Goal: Transaction & Acquisition: Purchase product/service

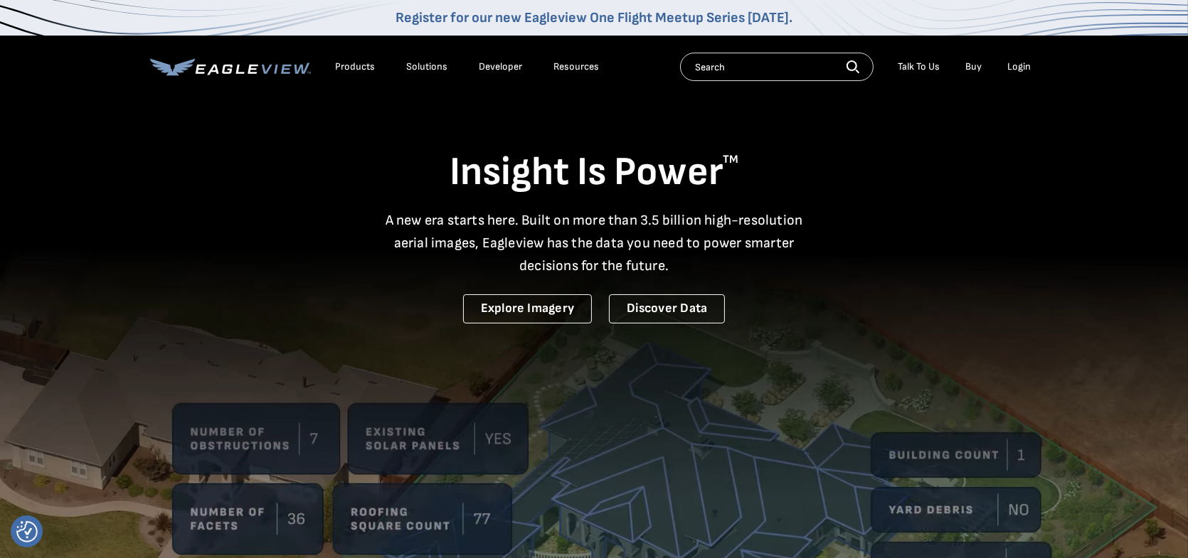
click at [1013, 66] on div "Login" at bounding box center [1018, 66] width 23 height 13
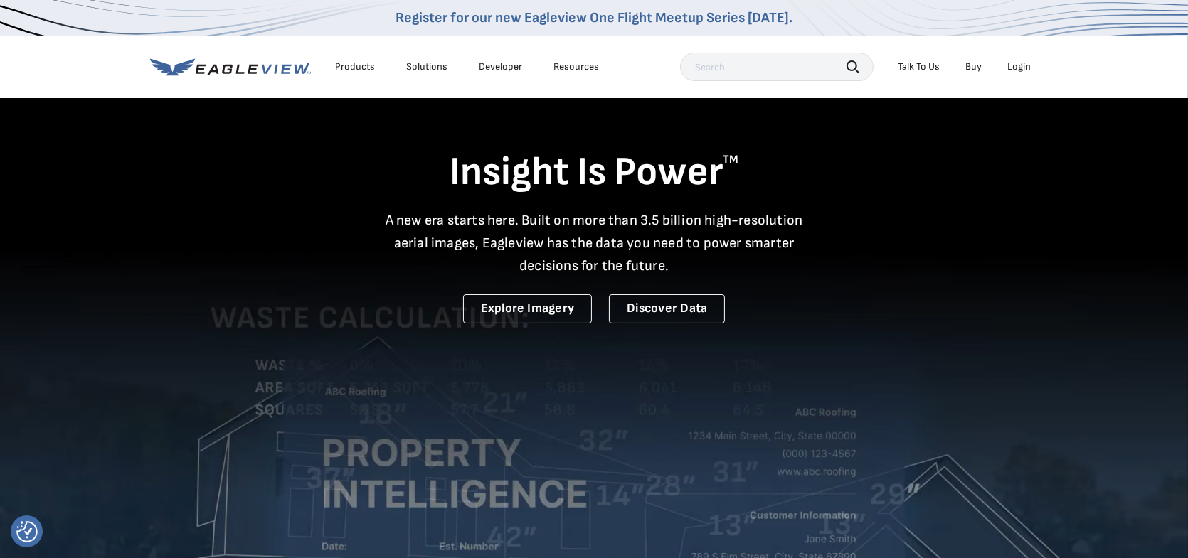
click at [1018, 68] on div "Login" at bounding box center [1018, 66] width 23 height 13
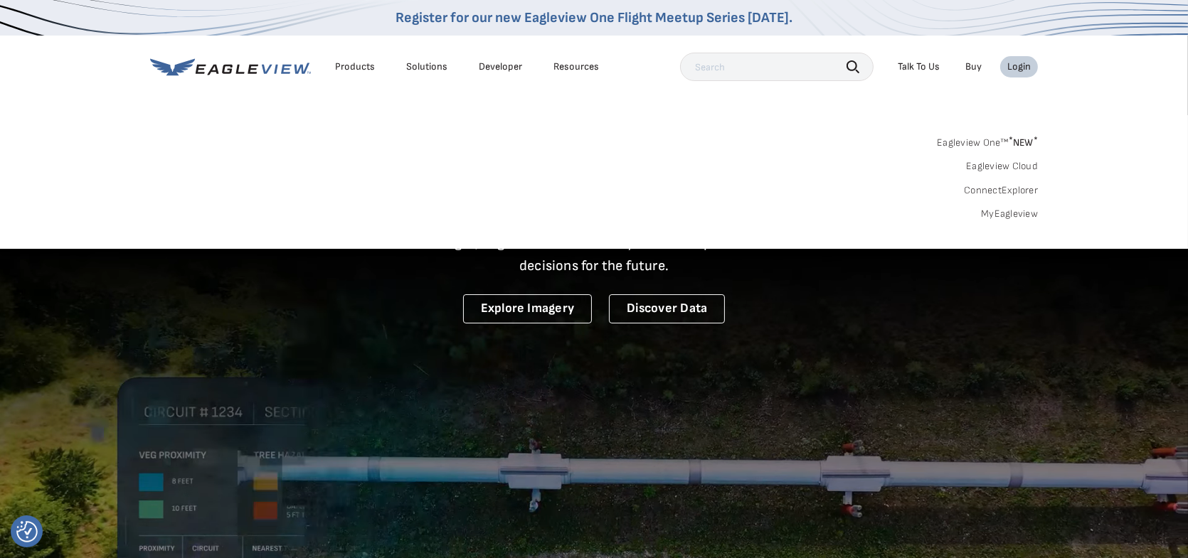
click at [1043, 209] on div "Search Products Our Product Areas Imagery 1-Inch GSD Aerial Imagery *" at bounding box center [594, 182] width 1188 height 134
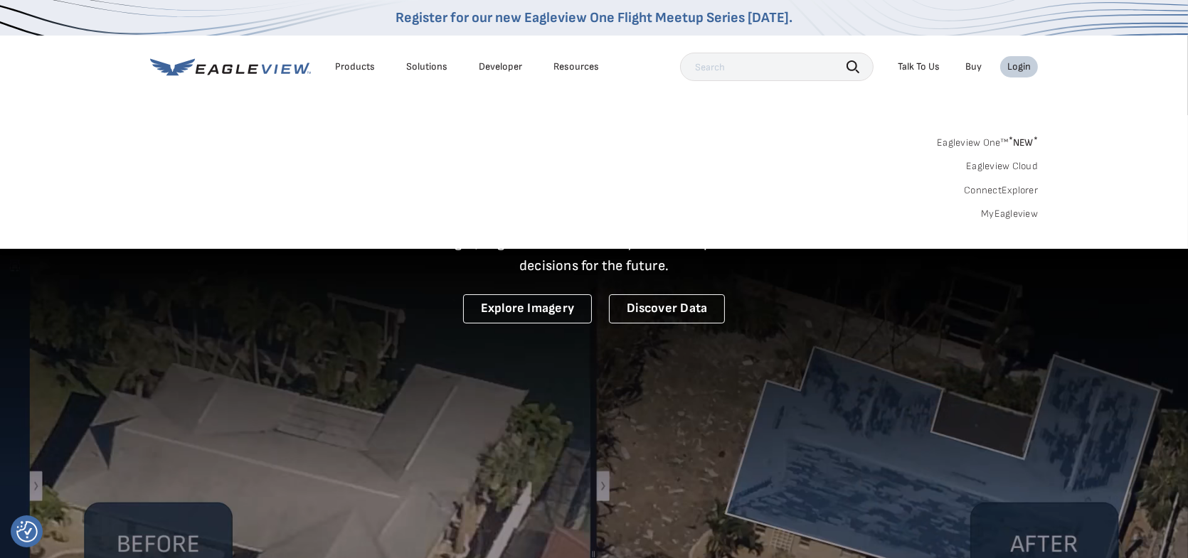
click at [1025, 218] on link "MyEagleview" at bounding box center [1009, 214] width 57 height 13
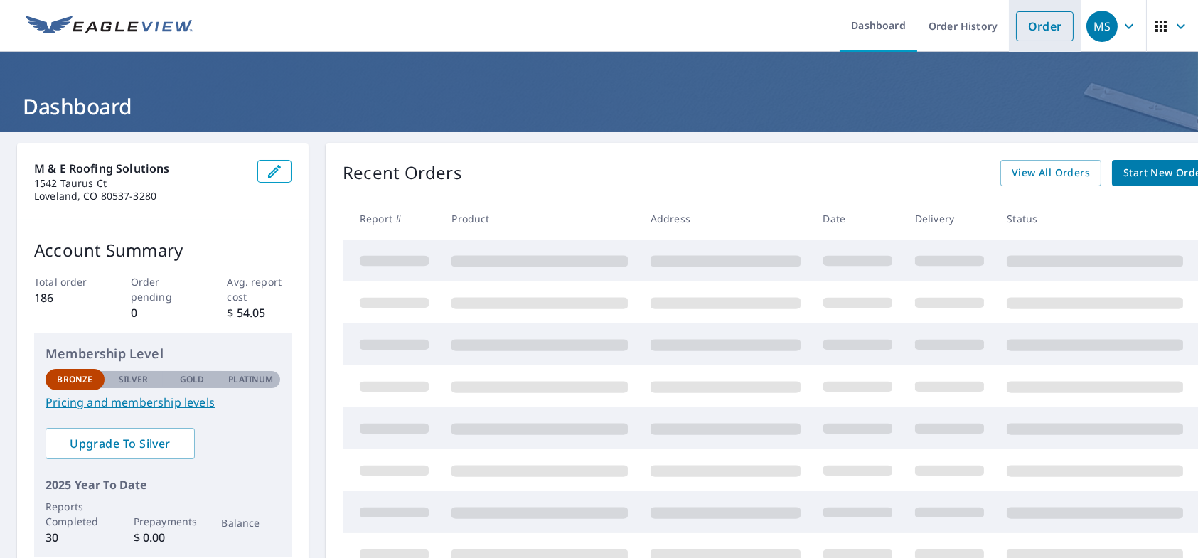
drag, startPoint x: 1025, startPoint y: 29, endPoint x: 1010, endPoint y: 31, distance: 15.0
click at [1025, 29] on link "Order" at bounding box center [1045, 26] width 58 height 30
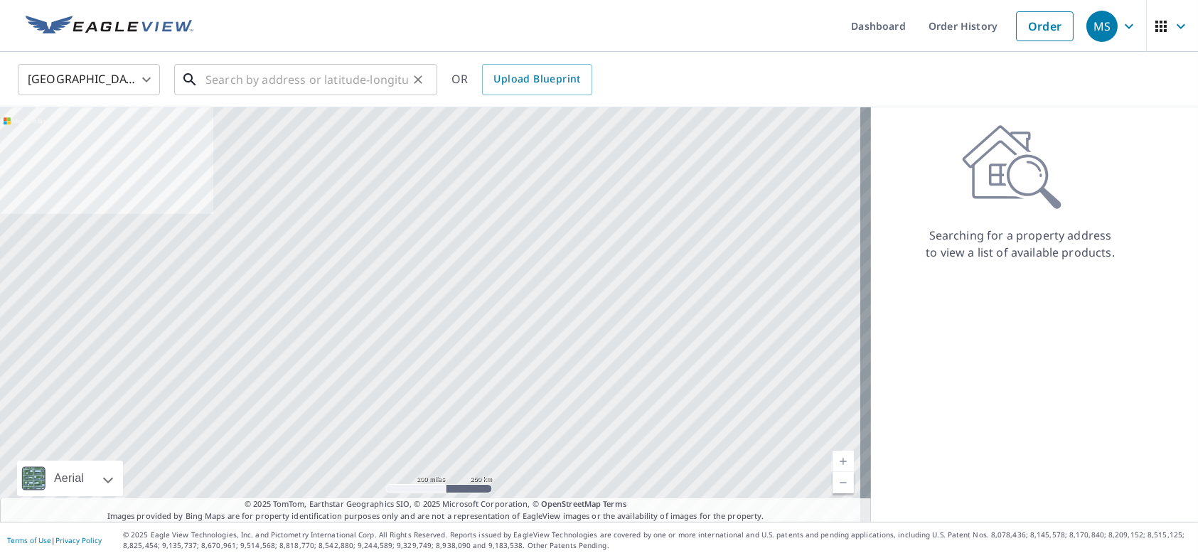
click at [221, 81] on input "text" at bounding box center [307, 80] width 203 height 40
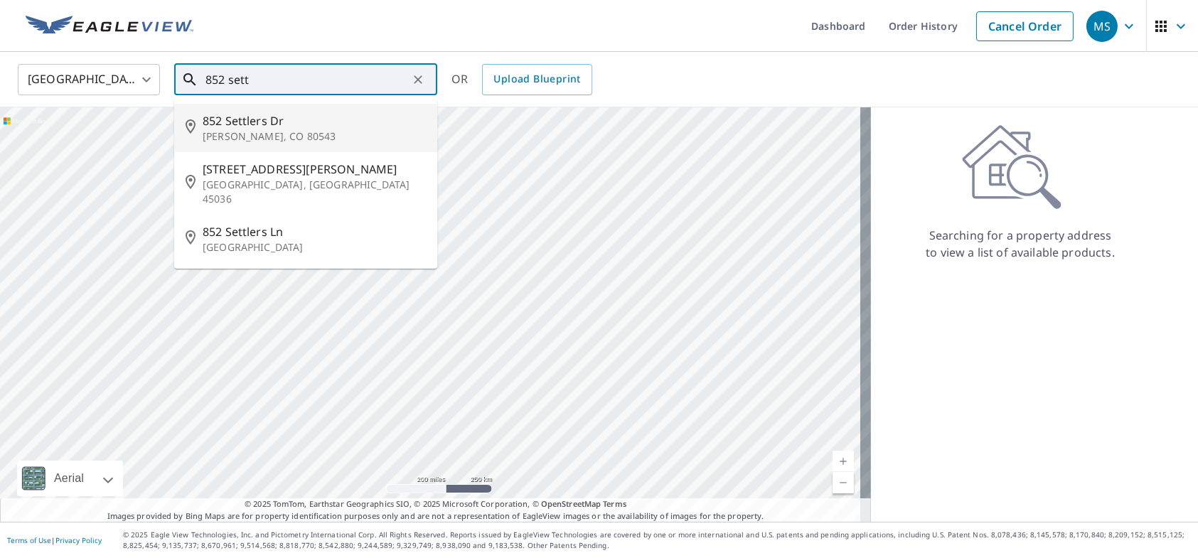
click at [226, 134] on p "[PERSON_NAME], CO 80543" at bounding box center [314, 136] width 223 height 14
type input "852 Settlers [PERSON_NAME], CO 80543"
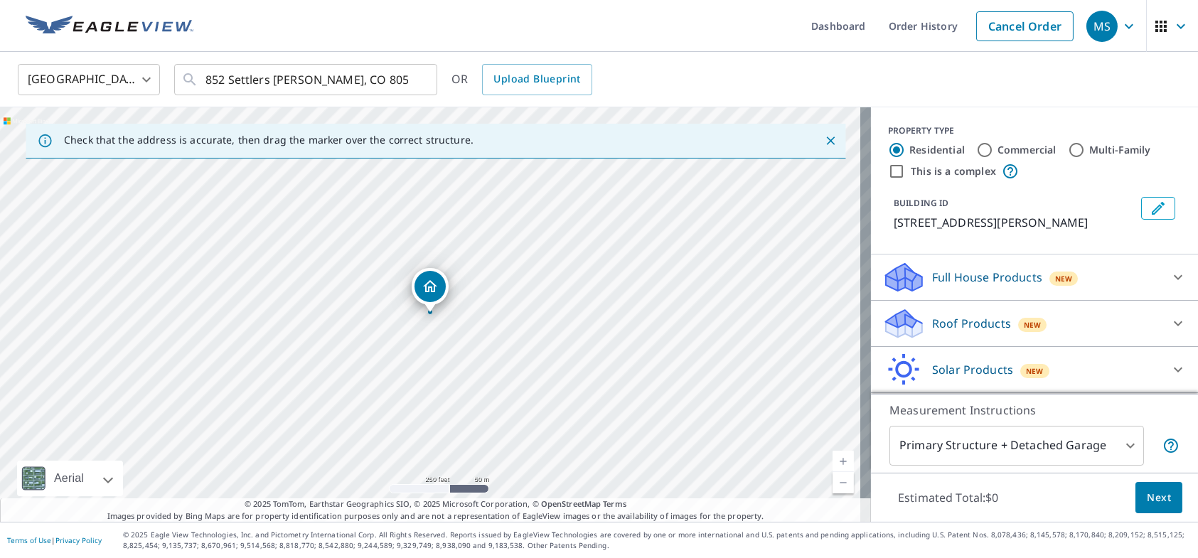
scroll to position [45, 0]
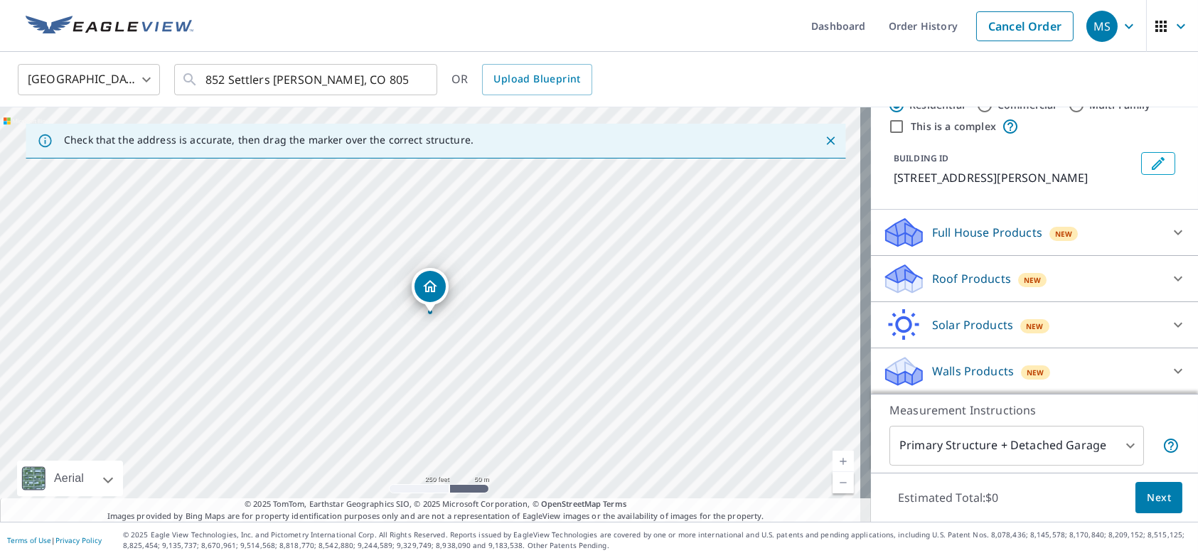
click at [976, 279] on p "Roof Products" at bounding box center [971, 278] width 79 height 17
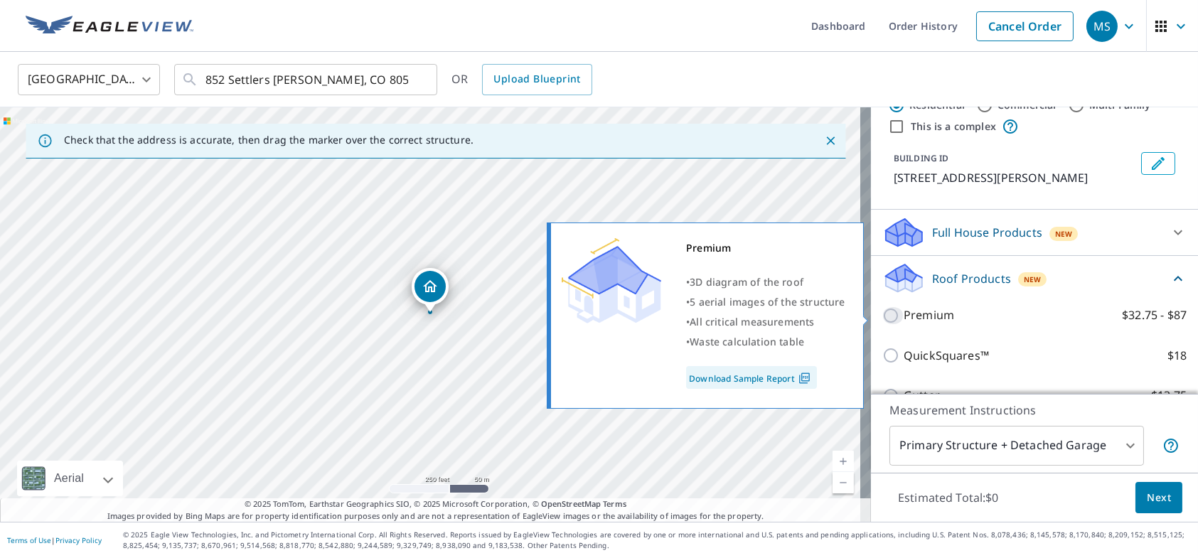
click at [882, 315] on input "Premium $32.75 - $87" at bounding box center [892, 315] width 21 height 17
checkbox input "true"
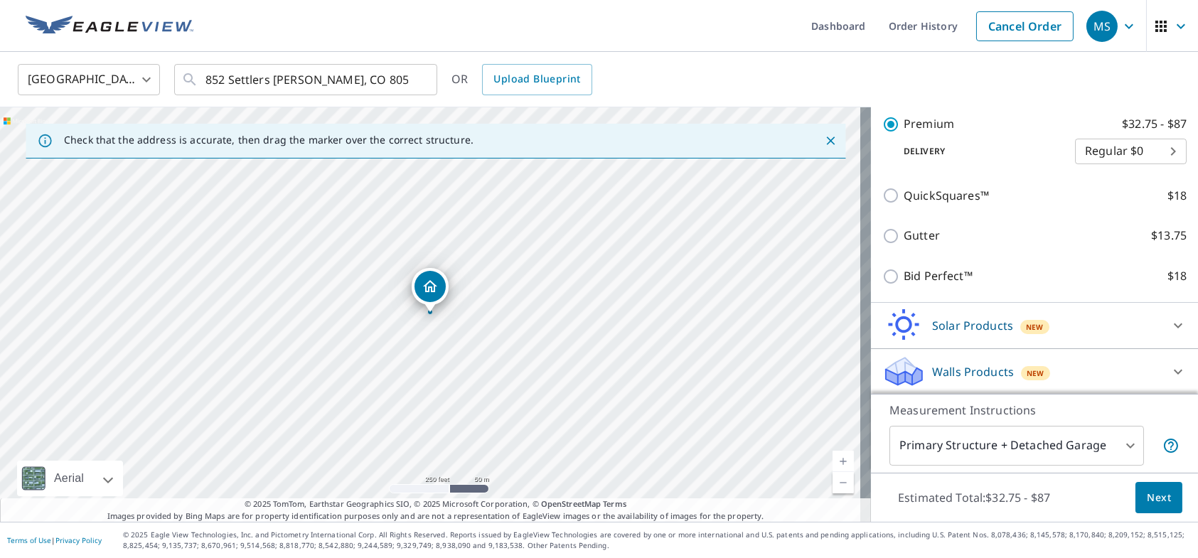
scroll to position [260, 0]
click at [1046, 449] on body "MS MS Dashboard Order History Cancel Order MS [GEOGRAPHIC_DATA] [GEOGRAPHIC_DAT…" at bounding box center [599, 279] width 1198 height 558
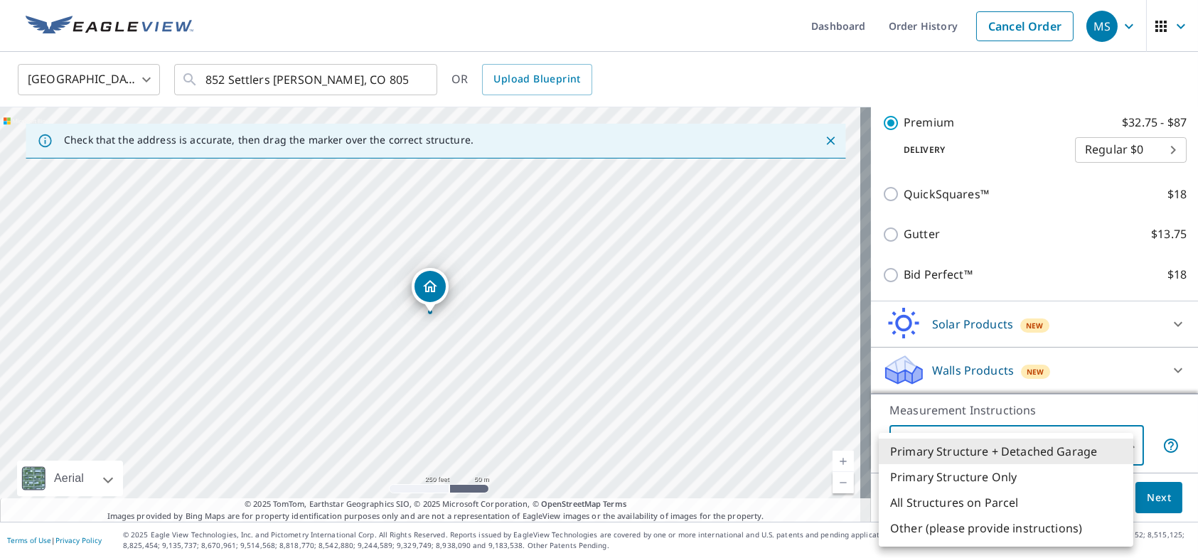
click at [985, 479] on li "Primary Structure Only" at bounding box center [1006, 477] width 255 height 26
type input "2"
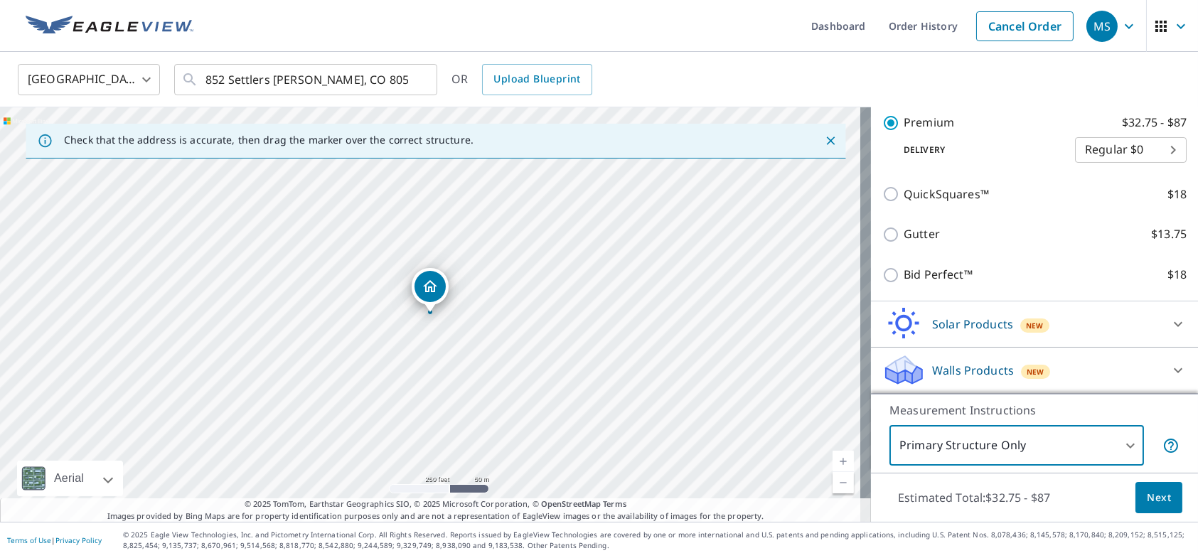
click at [1147, 494] on span "Next" at bounding box center [1159, 498] width 24 height 18
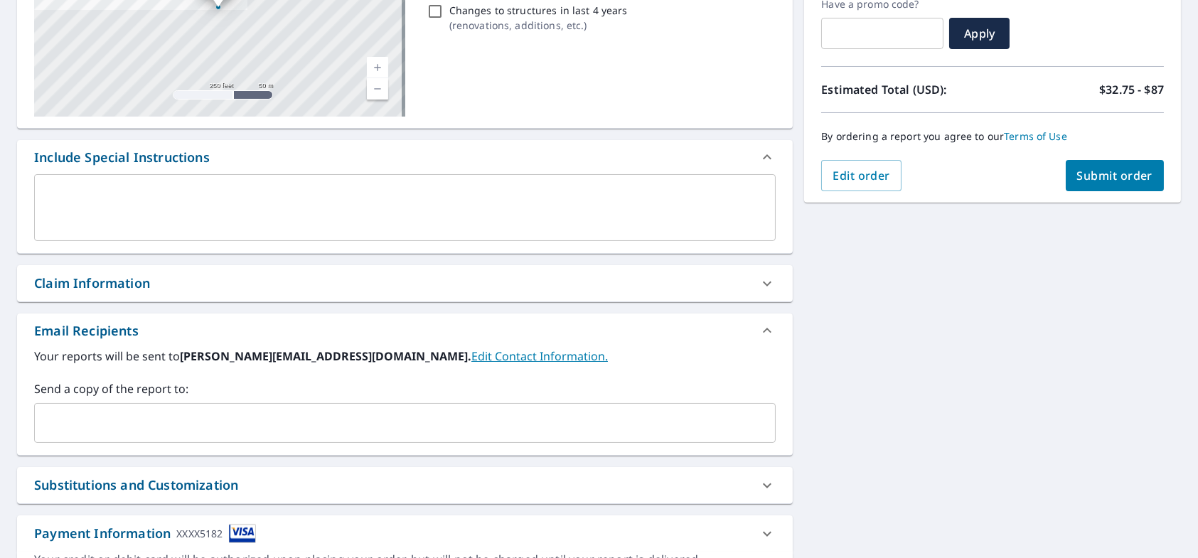
scroll to position [284, 0]
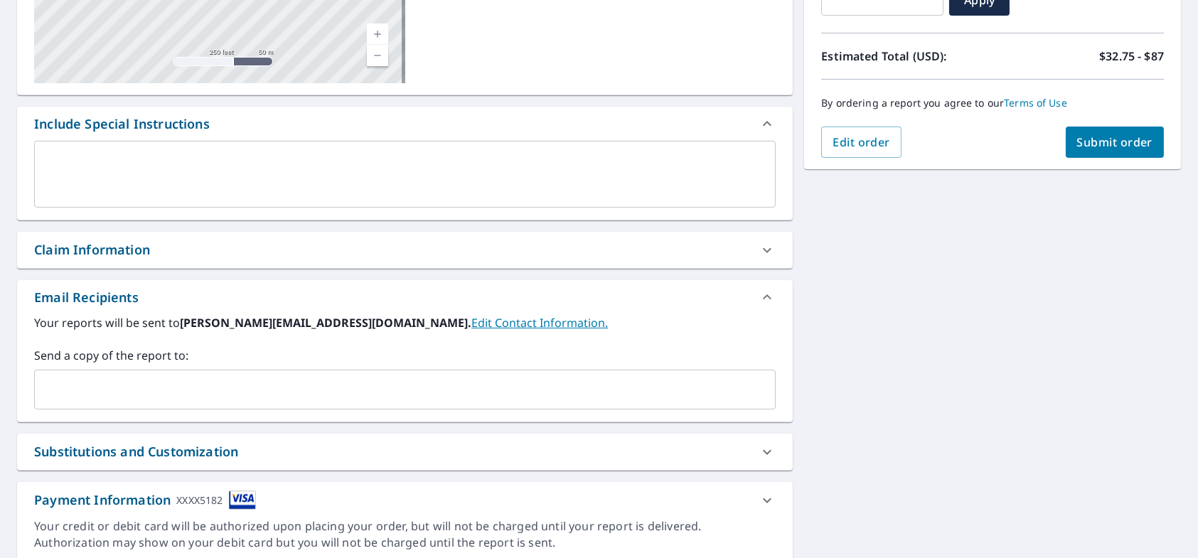
click at [71, 396] on input "text" at bounding box center [395, 389] width 708 height 27
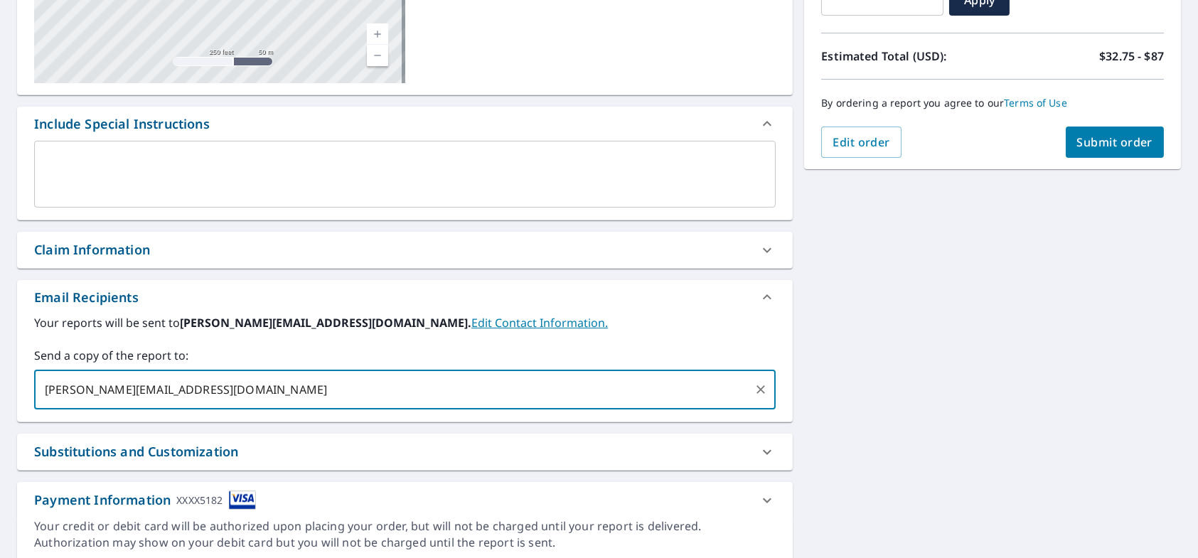
type input "[PERSON_NAME][EMAIL_ADDRESS][DOMAIN_NAME]"
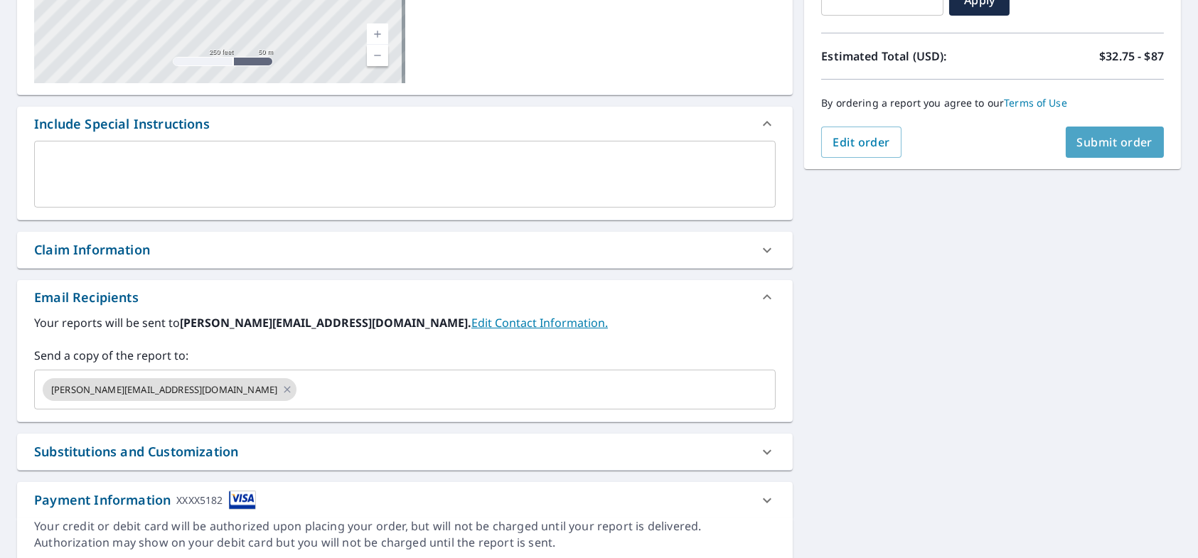
click at [1107, 147] on span "Submit order" at bounding box center [1115, 142] width 76 height 16
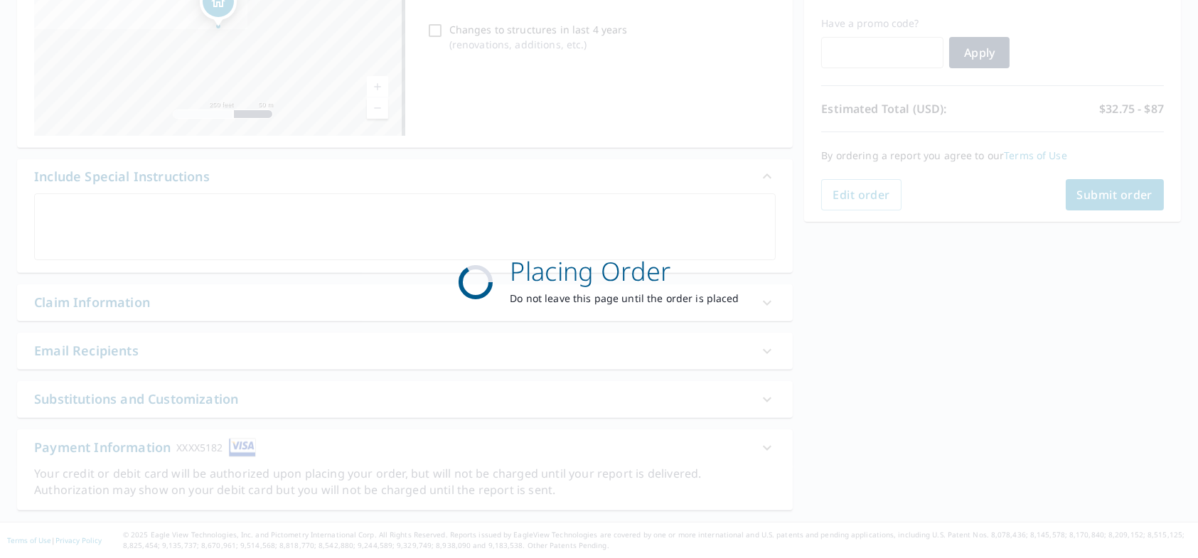
scroll to position [230, 0]
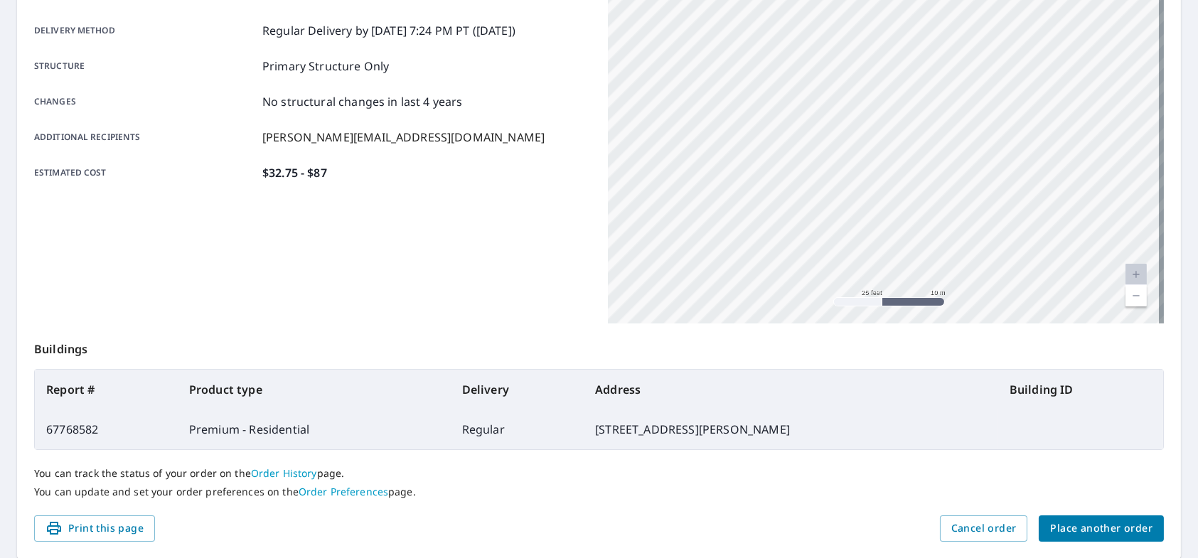
drag, startPoint x: 406, startPoint y: 209, endPoint x: 550, endPoint y: 151, distance: 155.0
click at [411, 209] on div "Product type Premium - Residential Delivery method Regular Delivery by [DATE] 7…" at bounding box center [312, 146] width 557 height 356
